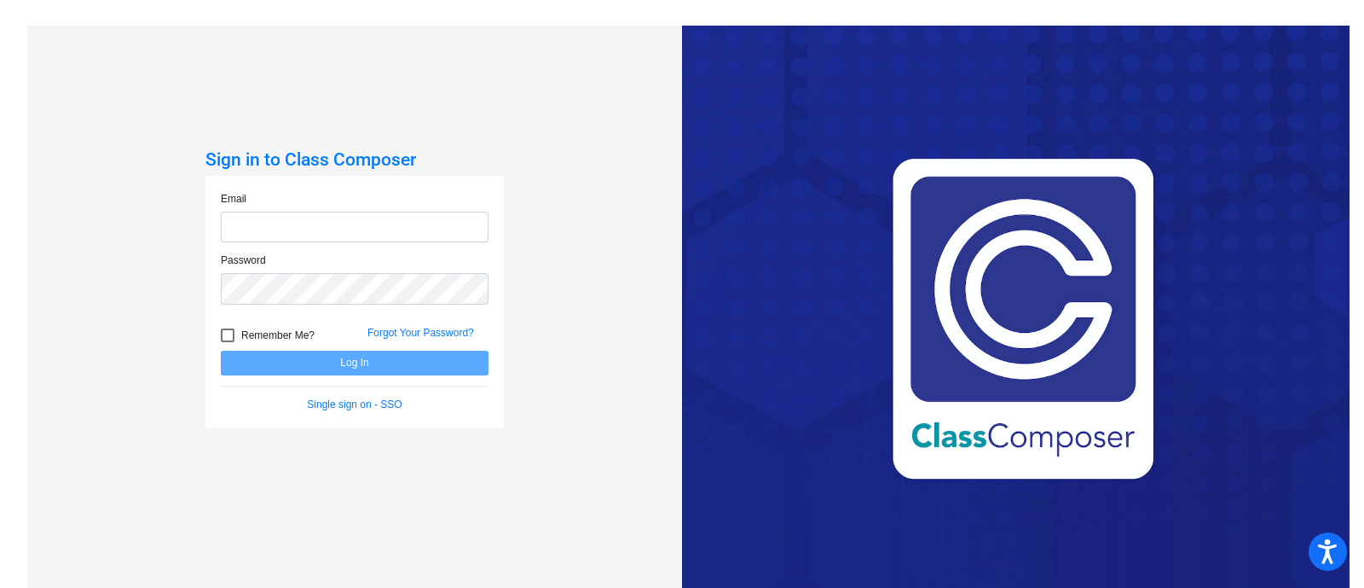
click at [294, 221] on input "email" at bounding box center [355, 227] width 268 height 32
click at [358, 134] on div "Sign in to Class Composer Email Password Remember Me? Forgot Your Password? Log…" at bounding box center [354, 320] width 655 height 588
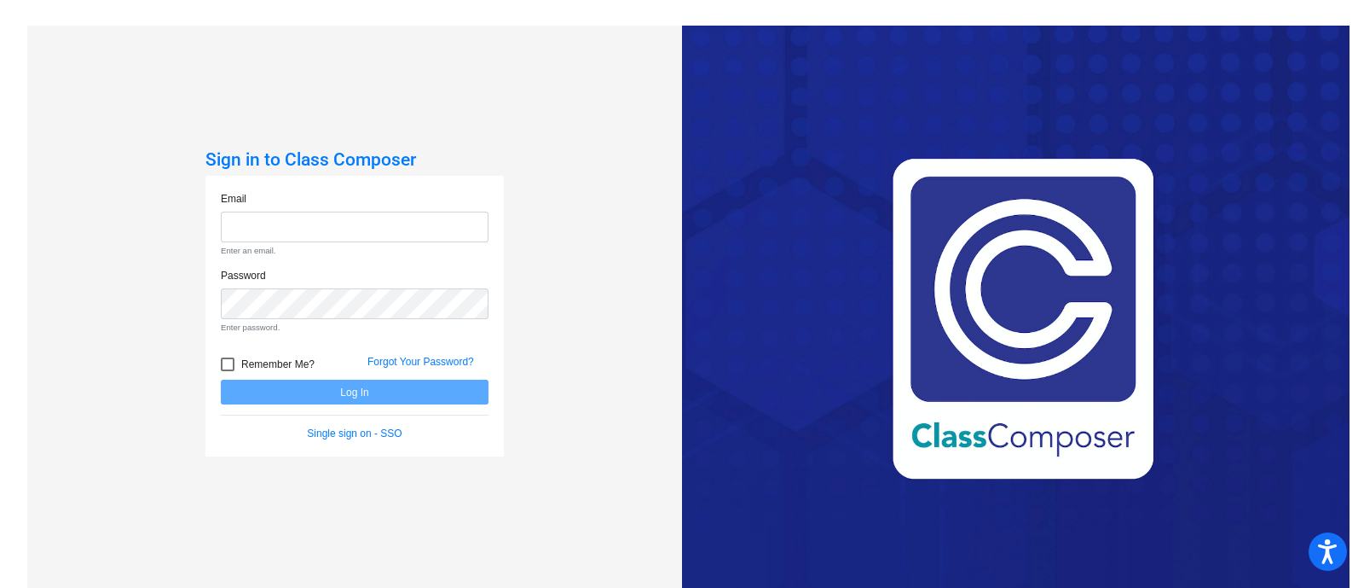
click at [316, 202] on div "Email Enter an email." at bounding box center [355, 224] width 268 height 67
click at [326, 234] on input "email" at bounding box center [355, 227] width 268 height 32
type input "[EMAIL_ADDRESS][PERSON_NAME][DOMAIN_NAME]"
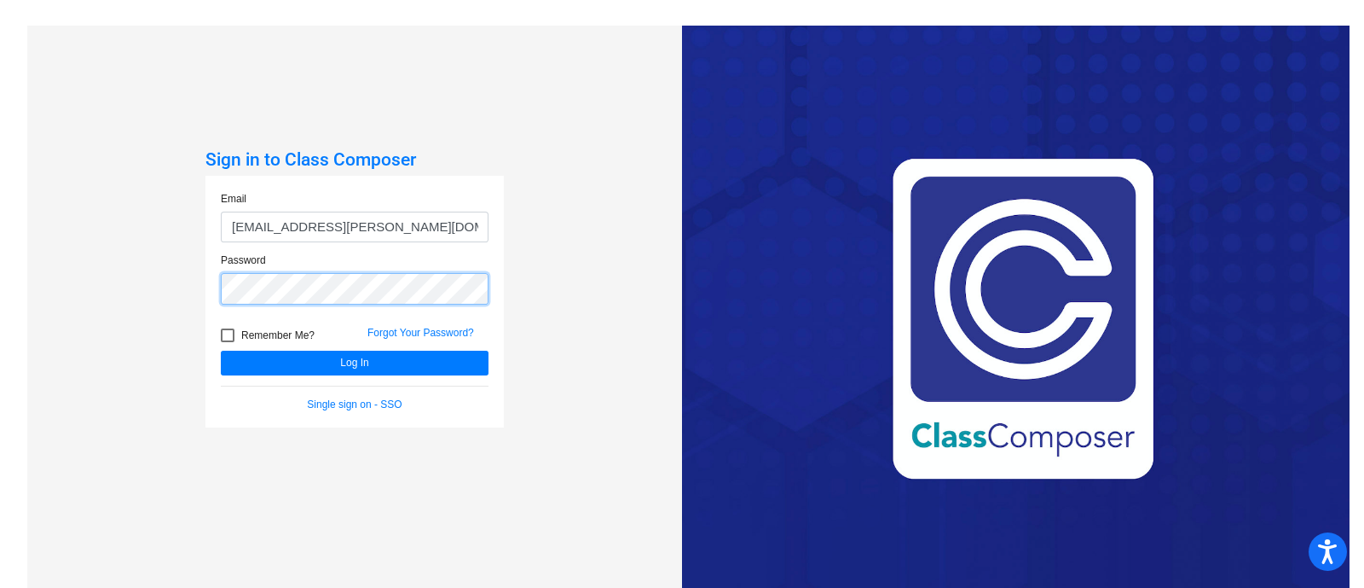
click at [221, 350] on button "Log In" at bounding box center [355, 362] width 268 height 25
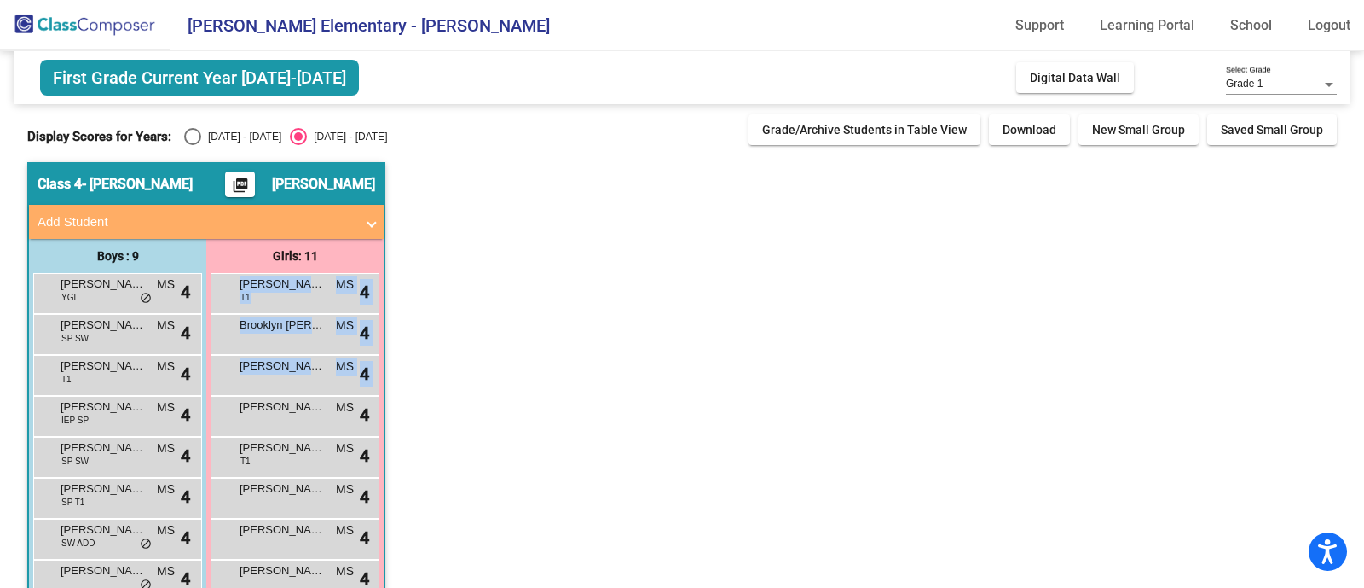
drag, startPoint x: 588, startPoint y: 264, endPoint x: 842, endPoint y: 424, distance: 299.3
click at [842, 424] on app-classroom "Class 4 - [PERSON_NAME] picture_as_pdf [PERSON_NAME] Add Student First Name Las…" at bounding box center [682, 456] width 1310 height 588
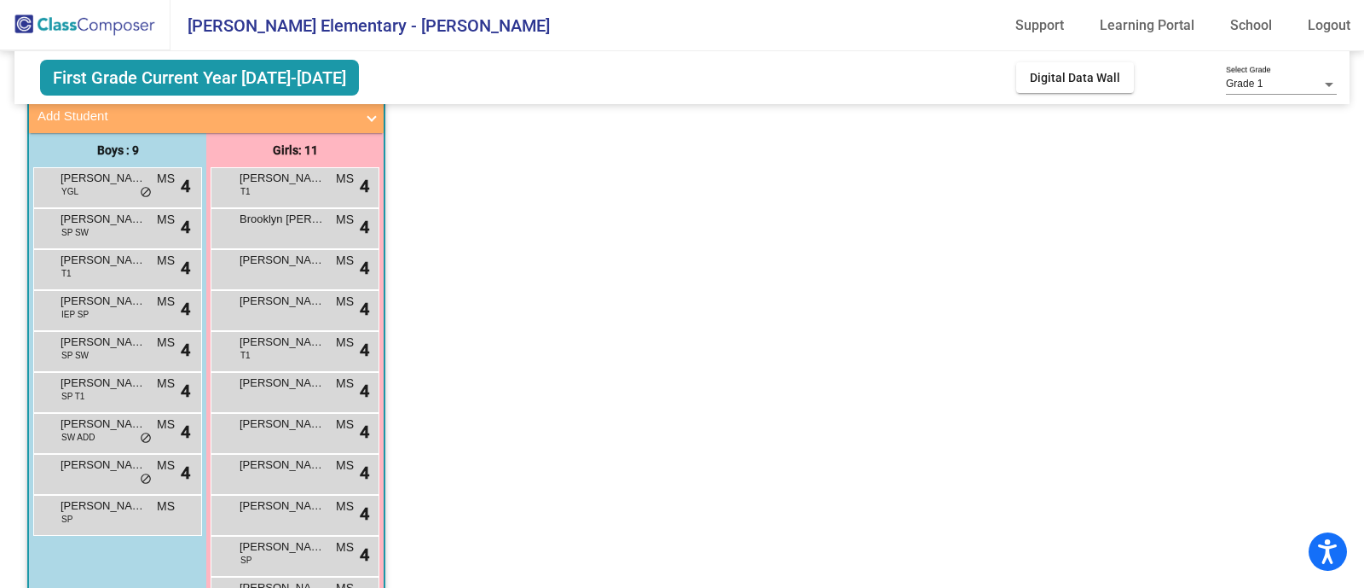
scroll to position [106, 0]
